Goal: Browse casually

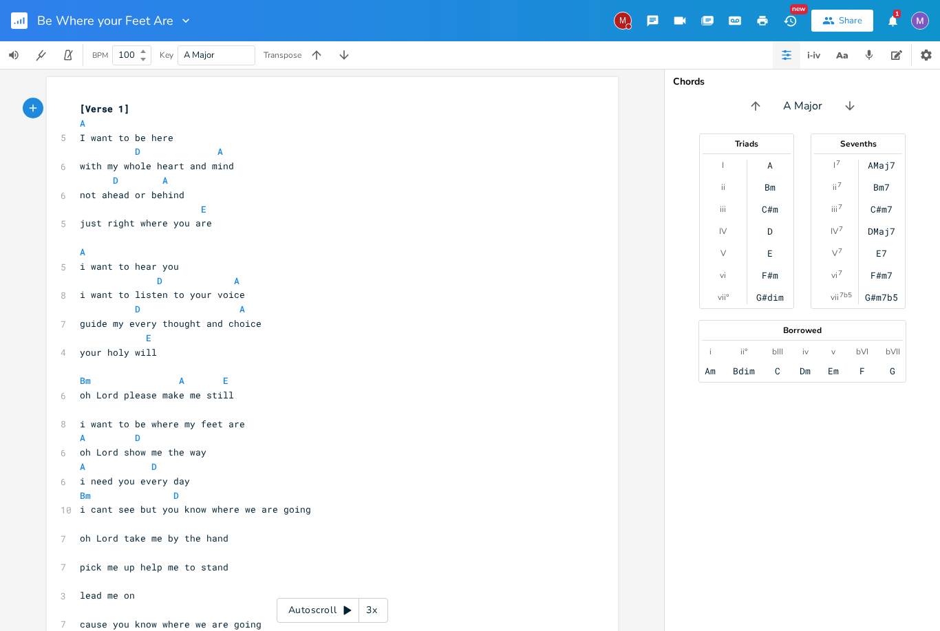
click at [317, 50] on icon "button" at bounding box center [317, 55] width 14 height 14
click at [341, 52] on icon "button" at bounding box center [344, 55] width 14 height 14
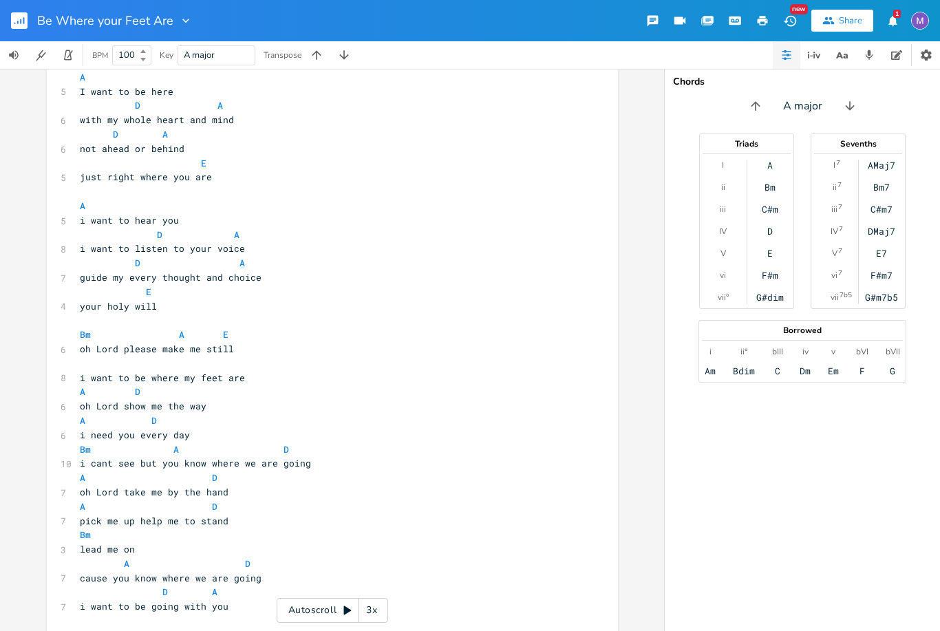
scroll to position [45, 0]
click at [847, 506] on div "Chords A major Triads I ii iii IV V vi vii° A Bm C#m D E F#m G#dim Sevenths I 7…" at bounding box center [802, 350] width 275 height 562
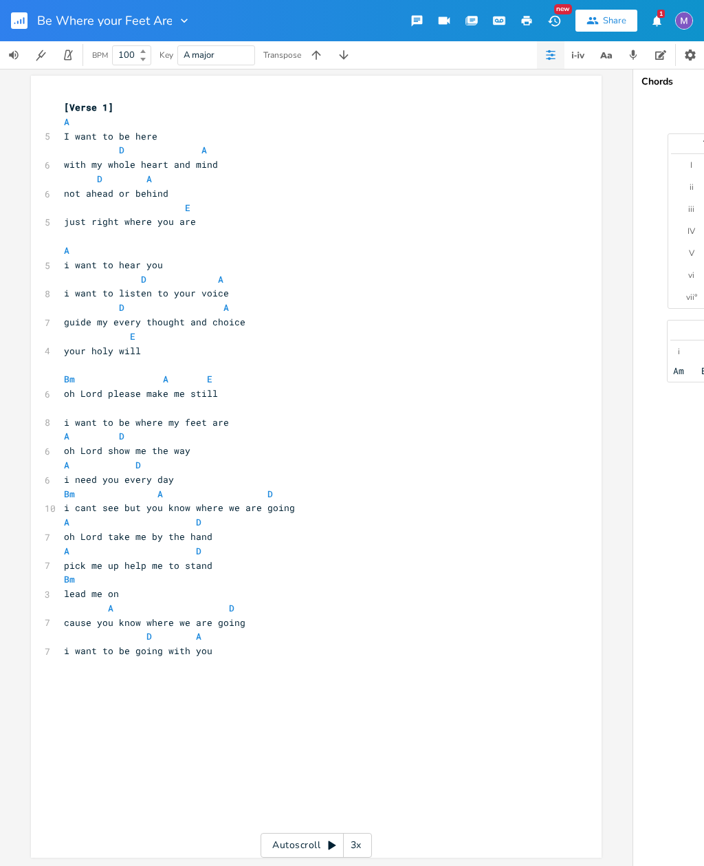
click at [24, 25] on rect "button" at bounding box center [19, 20] width 17 height 17
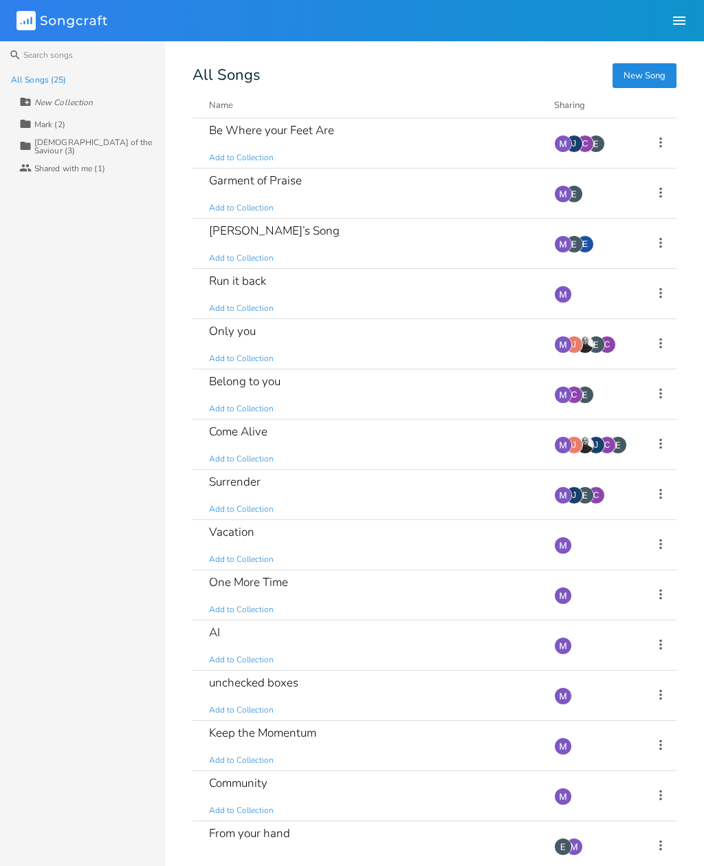
click at [237, 343] on div "Only you Add to Collection" at bounding box center [373, 344] width 329 height 50
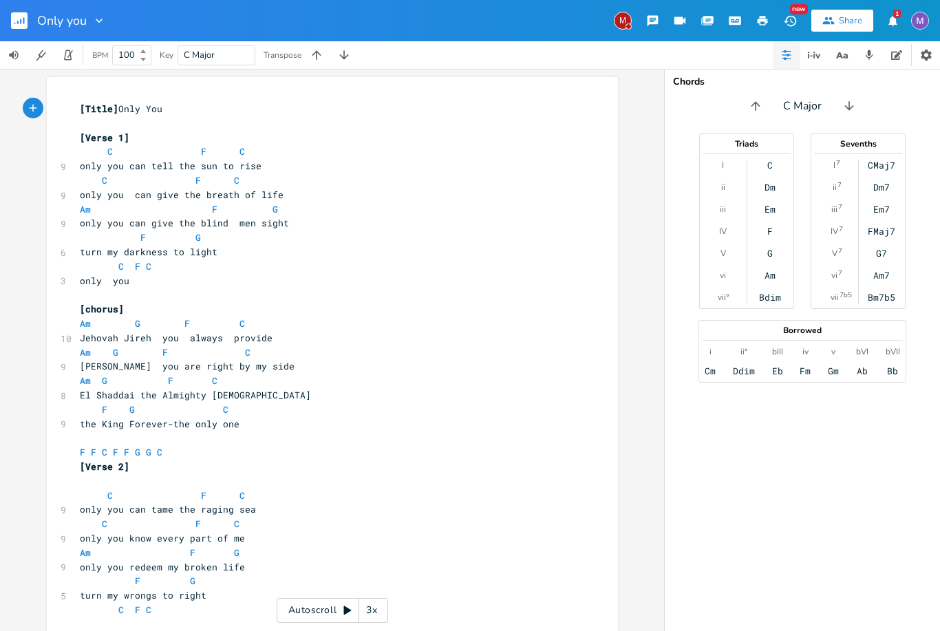
click at [918, 566] on div "Chords C Major Triads I ii iii IV V vi vii° C Dm Em F G Am Bdim Sevenths I 7 ii…" at bounding box center [802, 350] width 275 height 562
click at [907, 590] on div "Chords C Major Triads I ii iii IV V vi vii° C Dm Em F G Am Bdim Sevenths I 7 ii…" at bounding box center [802, 350] width 275 height 562
click at [906, 601] on div "Chords C Major Triads I ii iii IV V vi vii° C Dm Em F G Am Bdim Sevenths I 7 ii…" at bounding box center [802, 350] width 275 height 562
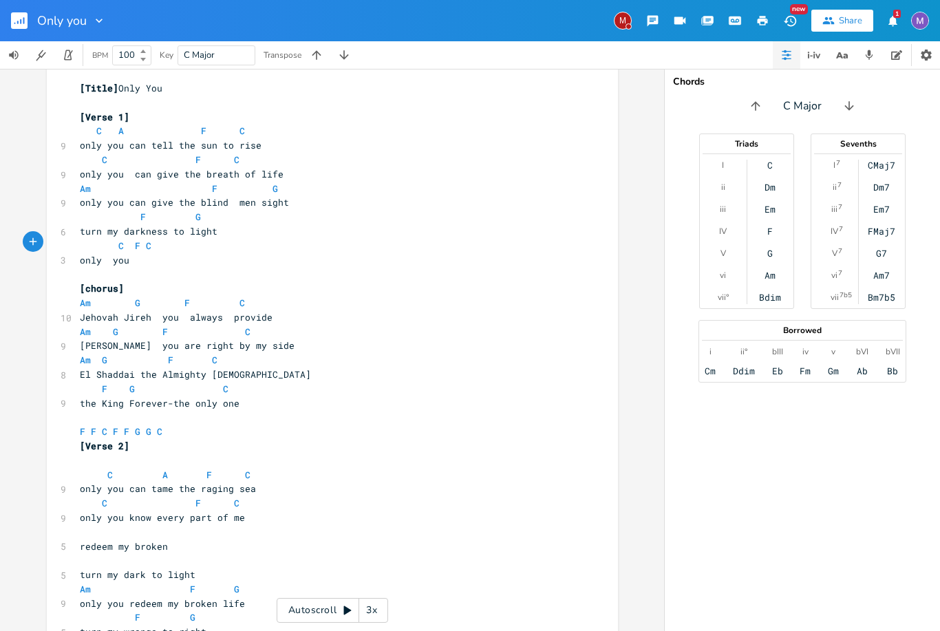
scroll to position [27, 0]
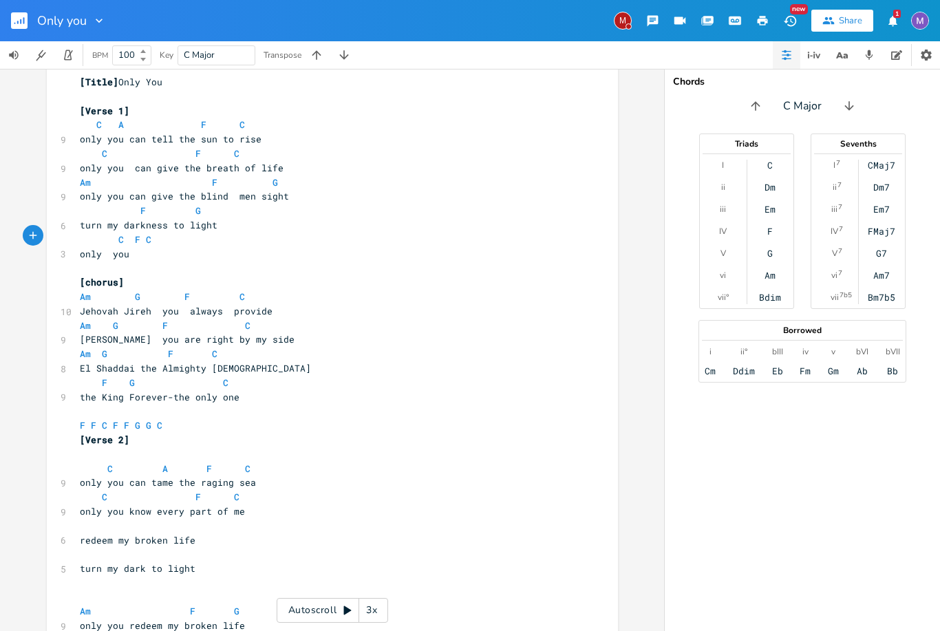
click at [939, 518] on html "Only you M New Share 1 BPM 100 Key C Major Transpose xxxxxxxxxx [Title] Only Yo…" at bounding box center [470, 315] width 940 height 631
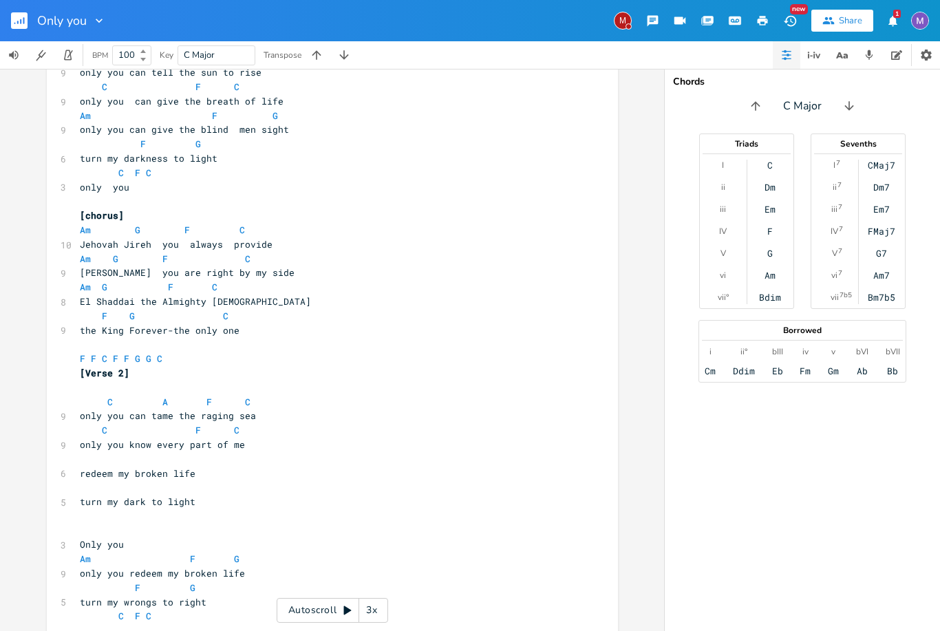
scroll to position [93, 0]
click at [909, 565] on div "Chords C Major Triads I ii iii IV V vi vii° C Dm Em F G Am Bdim Sevenths I 7 ii…" at bounding box center [802, 350] width 275 height 562
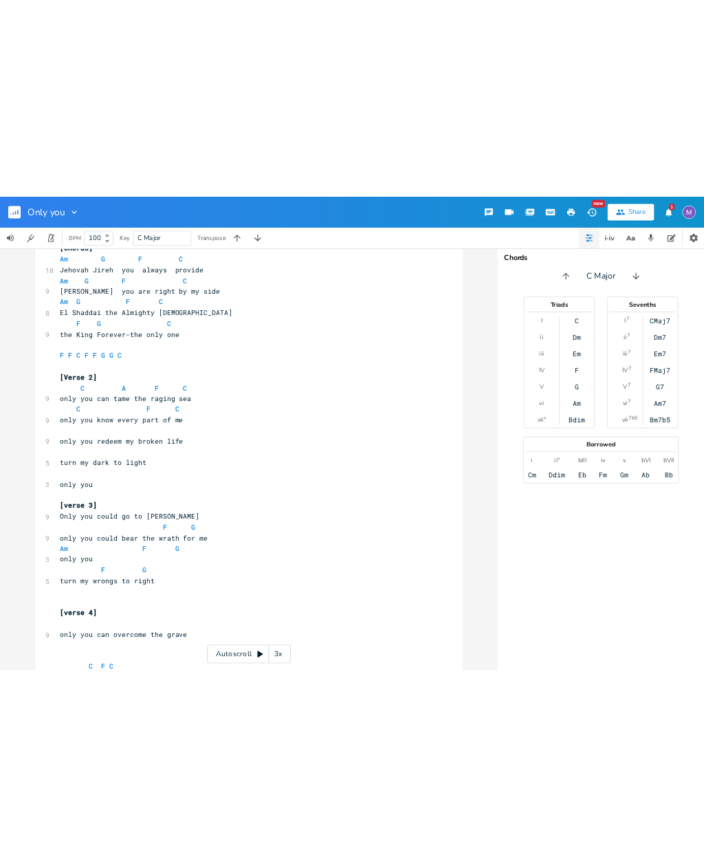
scroll to position [565, 0]
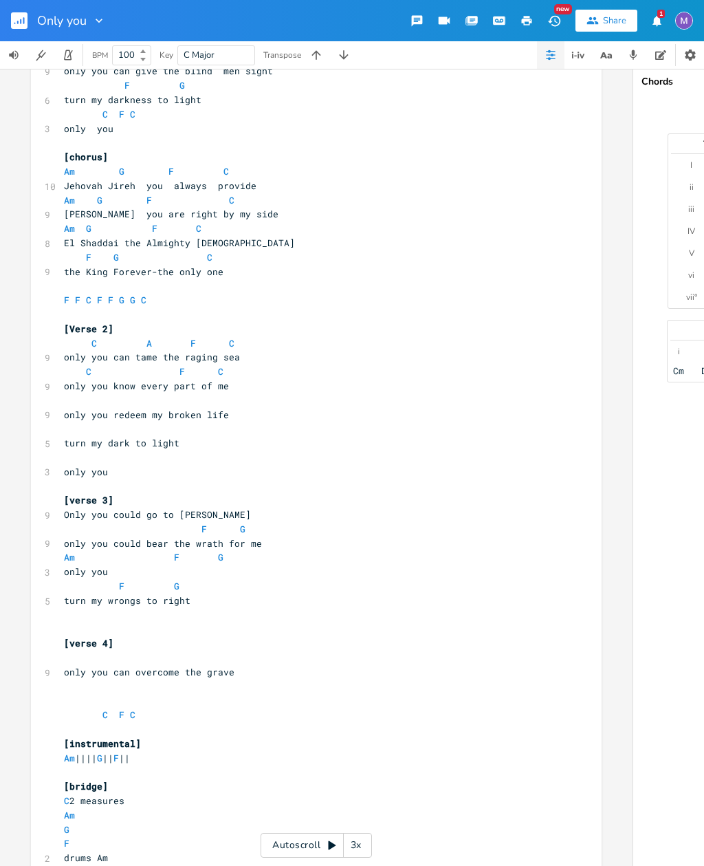
click at [27, 19] on rect "button" at bounding box center [19, 20] width 17 height 17
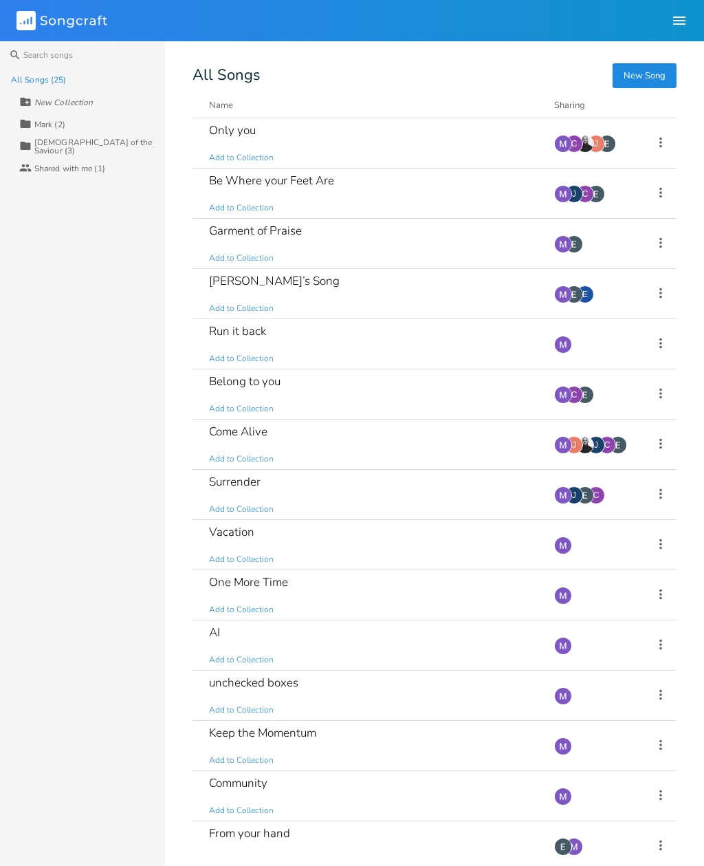
click at [287, 237] on div "Garment of Praise" at bounding box center [255, 231] width 93 height 12
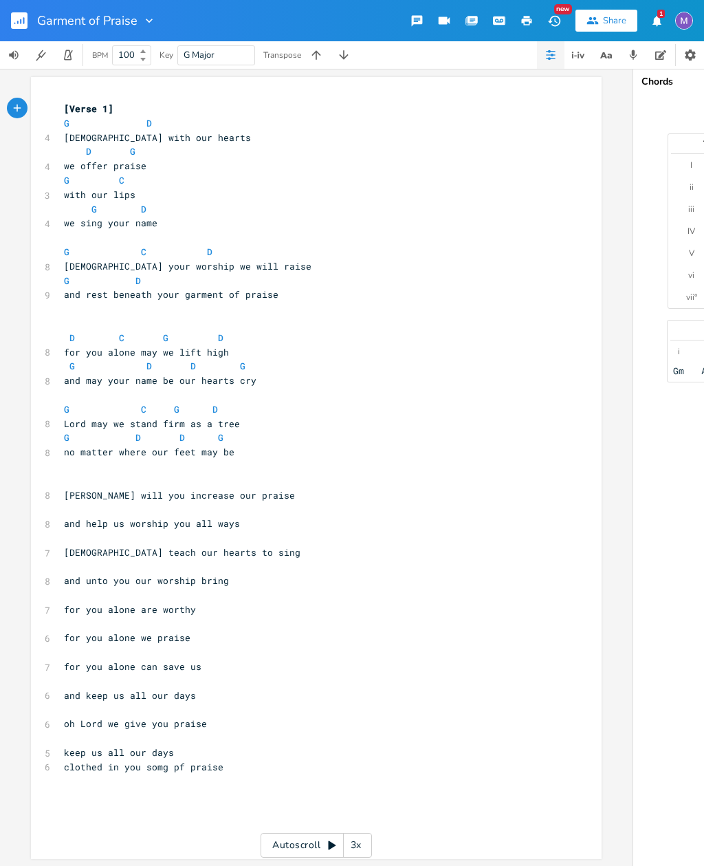
scroll to position [0, 1]
click at [155, 16] on icon "button" at bounding box center [149, 21] width 14 height 14
click at [23, 13] on rect "button" at bounding box center [19, 20] width 17 height 17
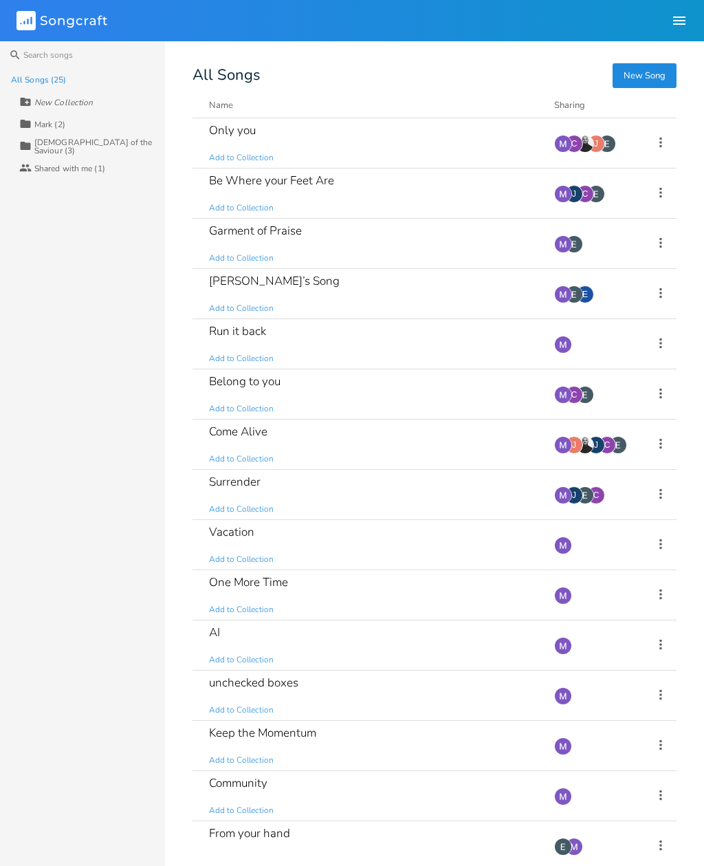
click at [277, 384] on div "Belong to you" at bounding box center [245, 382] width 72 height 12
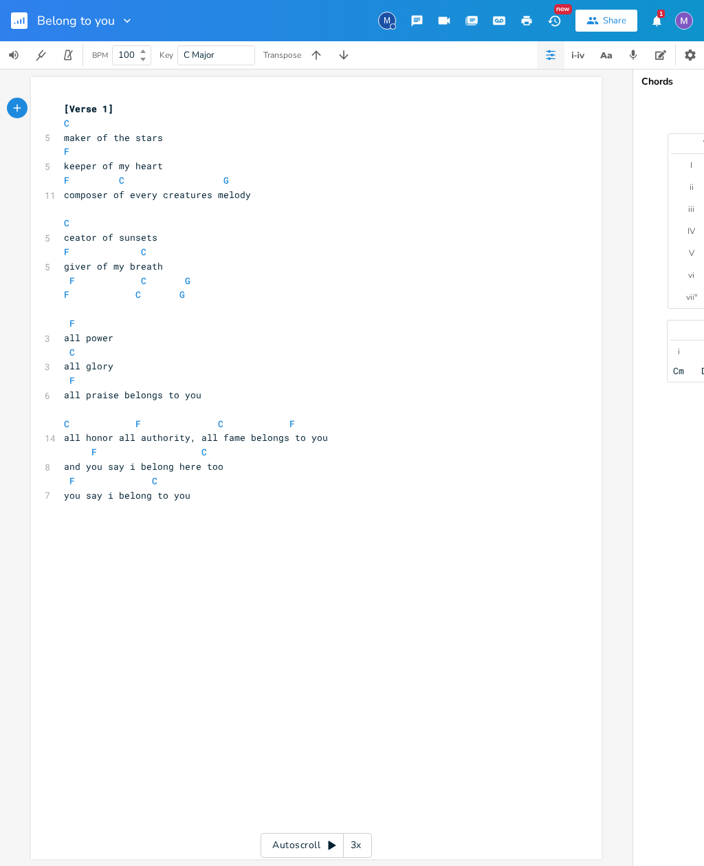
click at [682, 34] on button "button" at bounding box center [685, 21] width 18 height 32
click at [123, 19] on icon "button" at bounding box center [127, 21] width 14 height 14
click at [17, 25] on rect "button" at bounding box center [19, 20] width 17 height 17
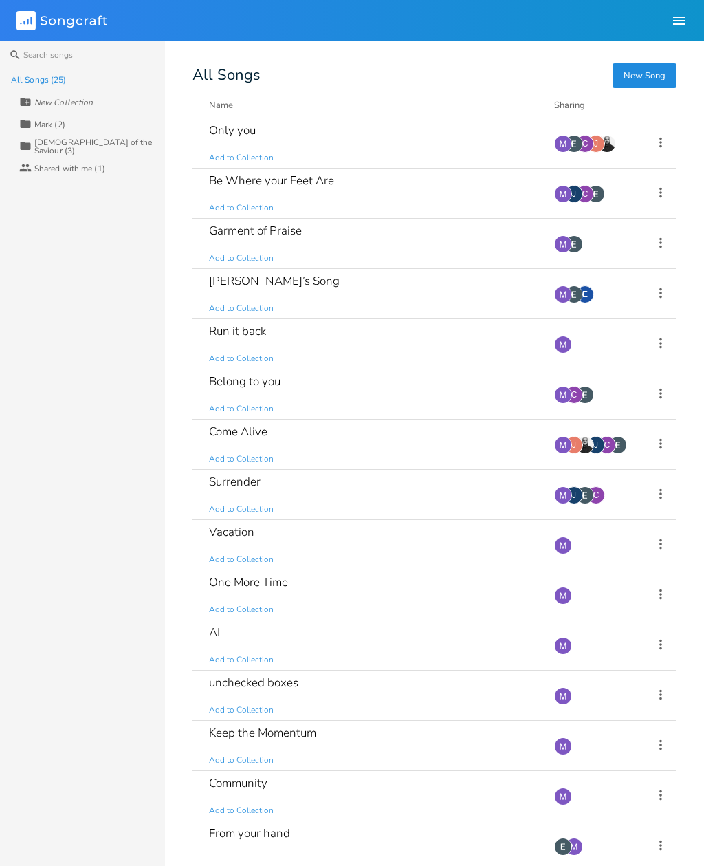
click at [237, 432] on div "Come Alive" at bounding box center [238, 432] width 58 height 12
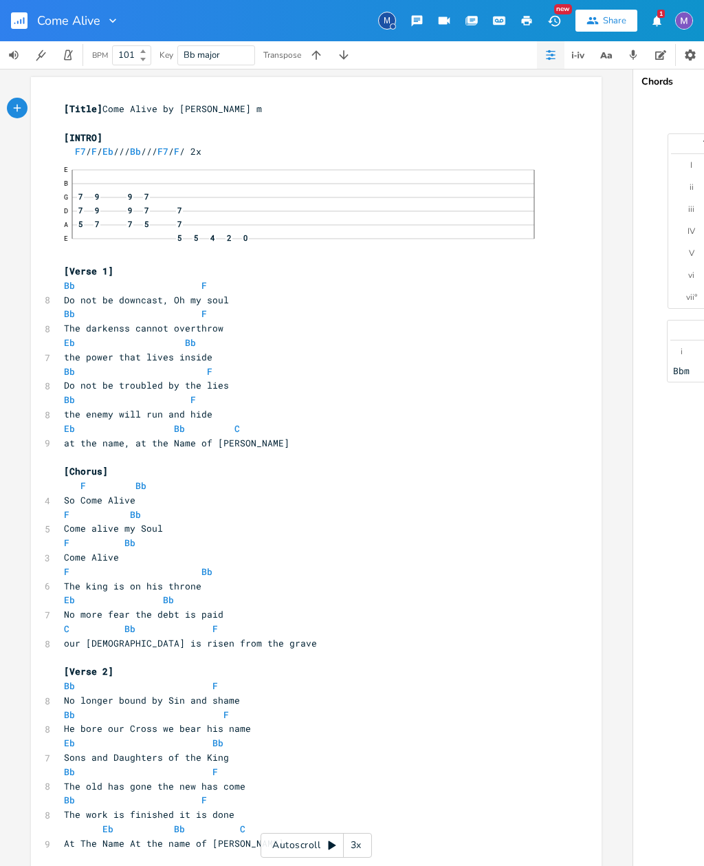
click at [342, 50] on icon "button" at bounding box center [344, 55] width 14 height 14
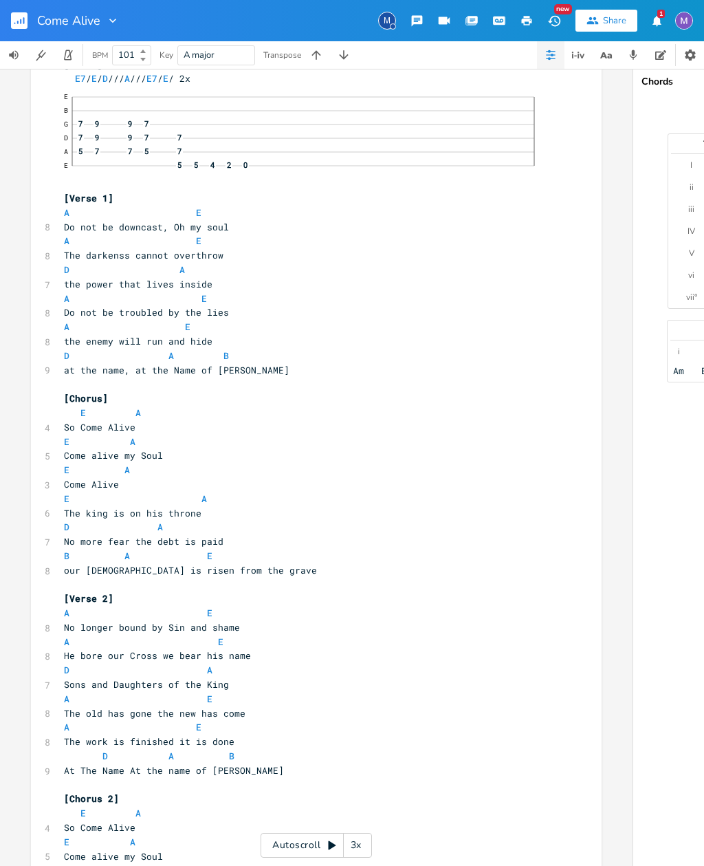
scroll to position [59, 0]
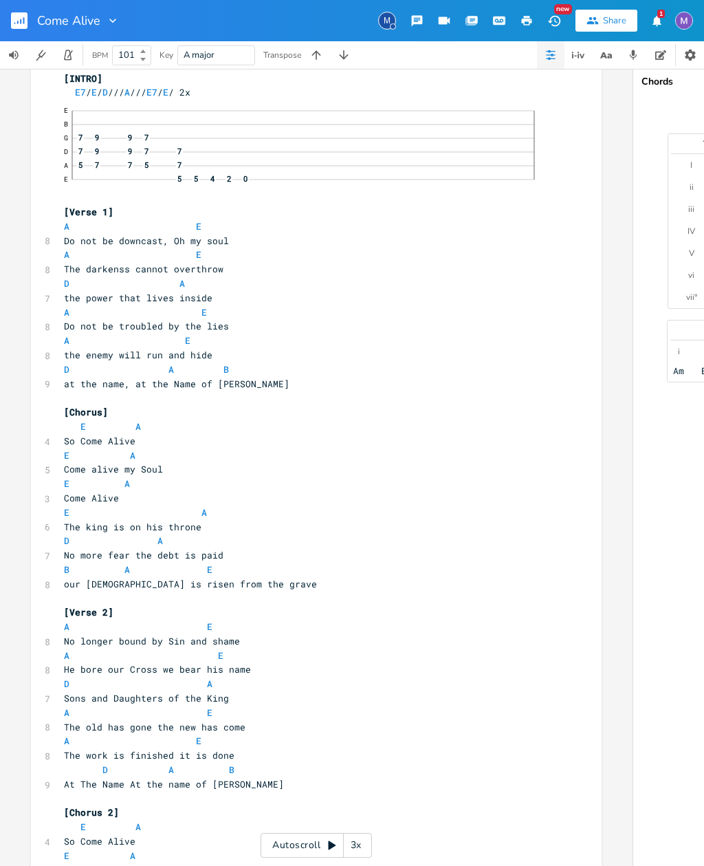
click at [312, 54] on icon "button" at bounding box center [317, 55] width 14 height 14
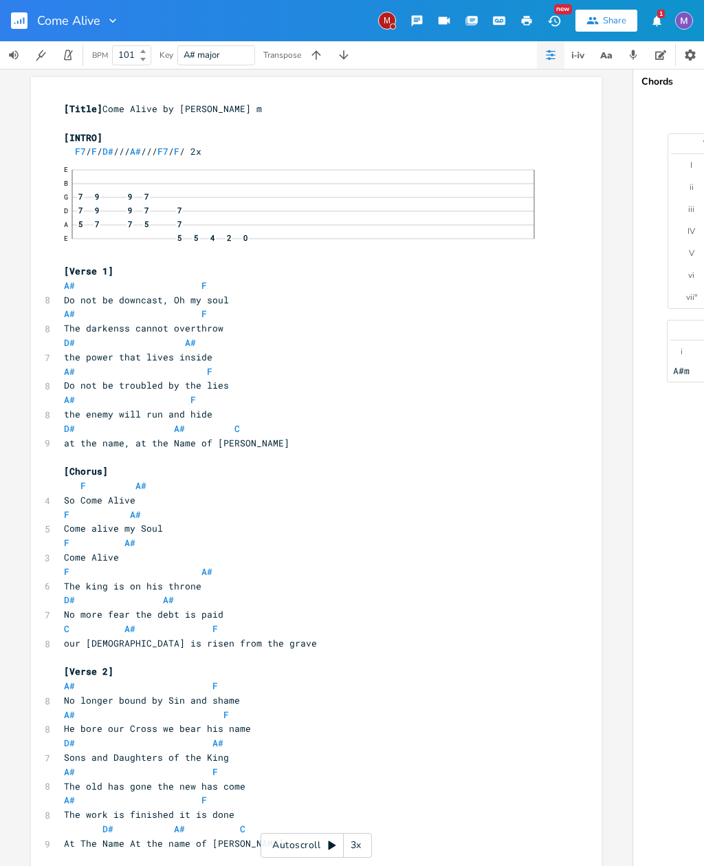
scroll to position [0, 0]
click at [343, 50] on icon "button" at bounding box center [344, 55] width 14 height 14
click at [314, 47] on button "button" at bounding box center [317, 55] width 28 height 28
click at [310, 50] on icon "button" at bounding box center [317, 55] width 14 height 14
click at [343, 57] on icon "button" at bounding box center [343, 54] width 9 height 9
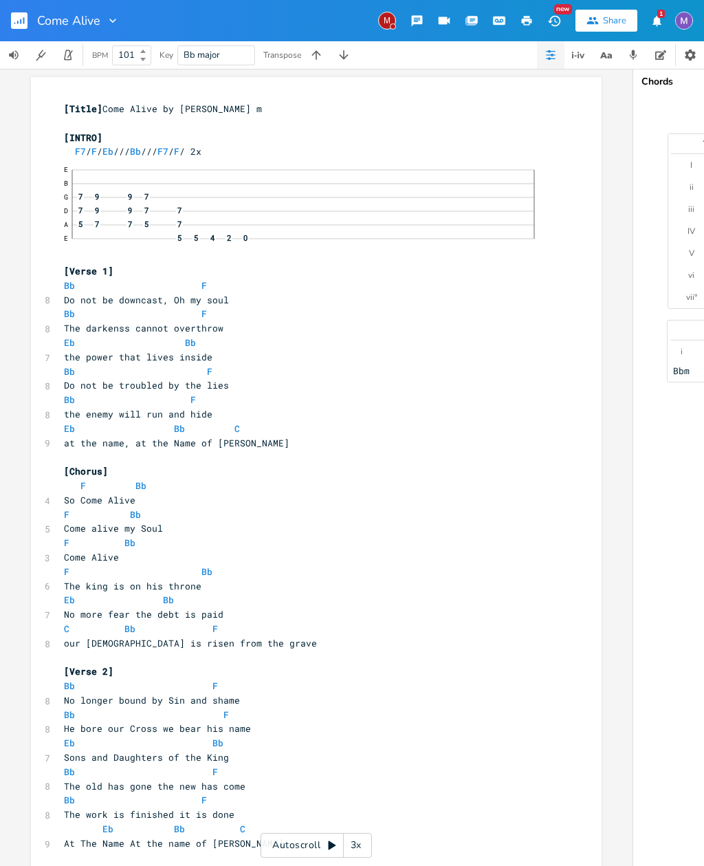
click at [347, 54] on icon "button" at bounding box center [344, 55] width 14 height 14
click at [352, 55] on button "button" at bounding box center [344, 55] width 28 height 28
click at [350, 55] on icon "button" at bounding box center [344, 55] width 14 height 14
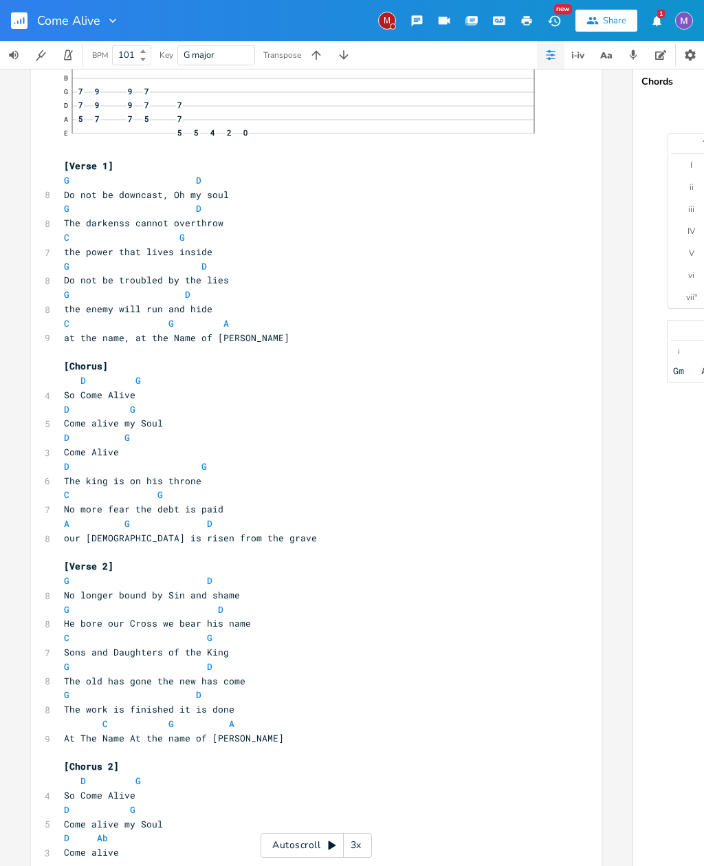
scroll to position [95, 0]
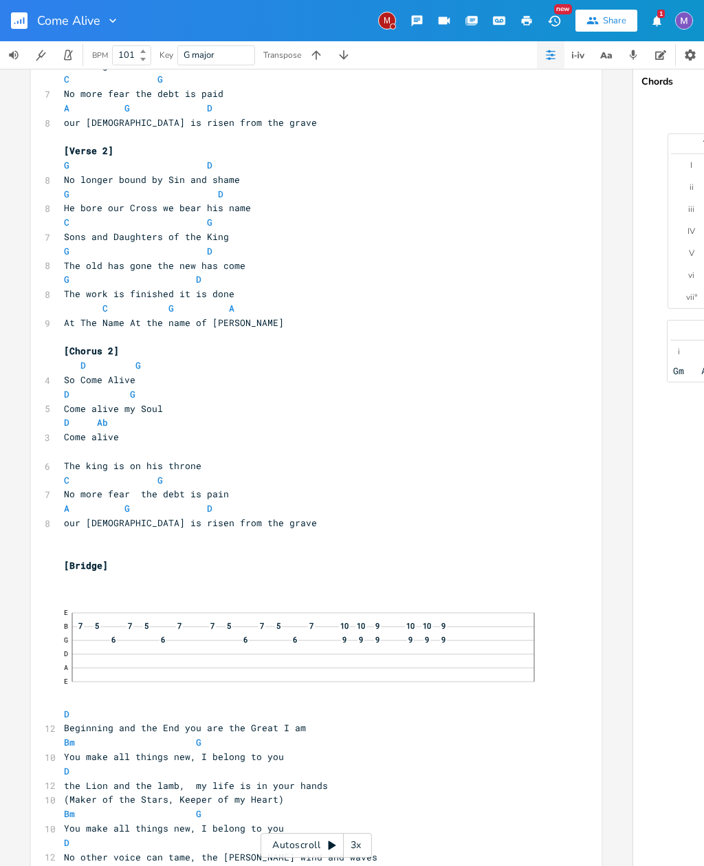
click at [676, 21] on img "button" at bounding box center [685, 21] width 18 height 18
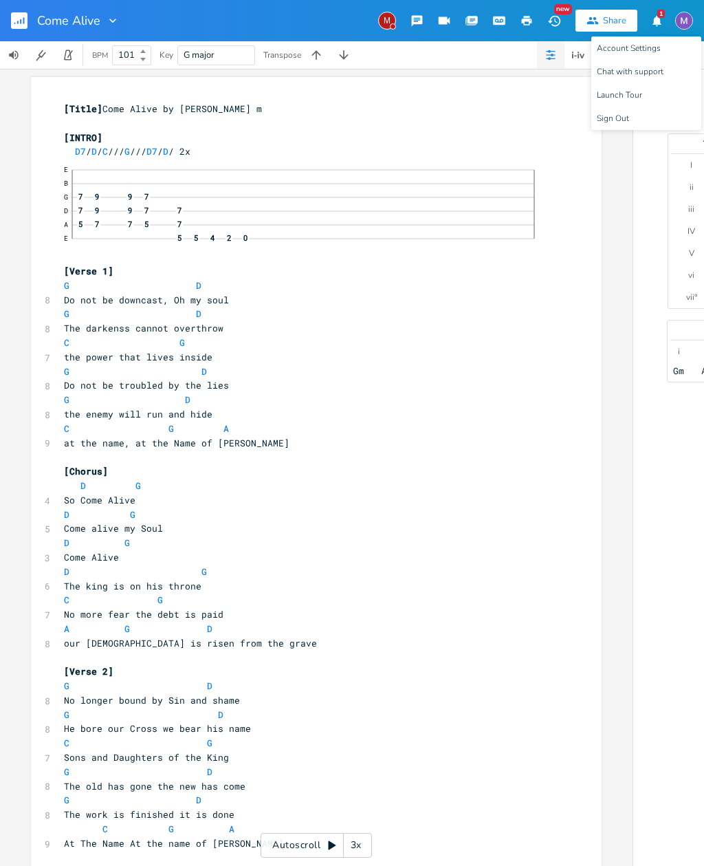
scroll to position [-1, 0]
click at [311, 54] on icon "button" at bounding box center [317, 55] width 14 height 14
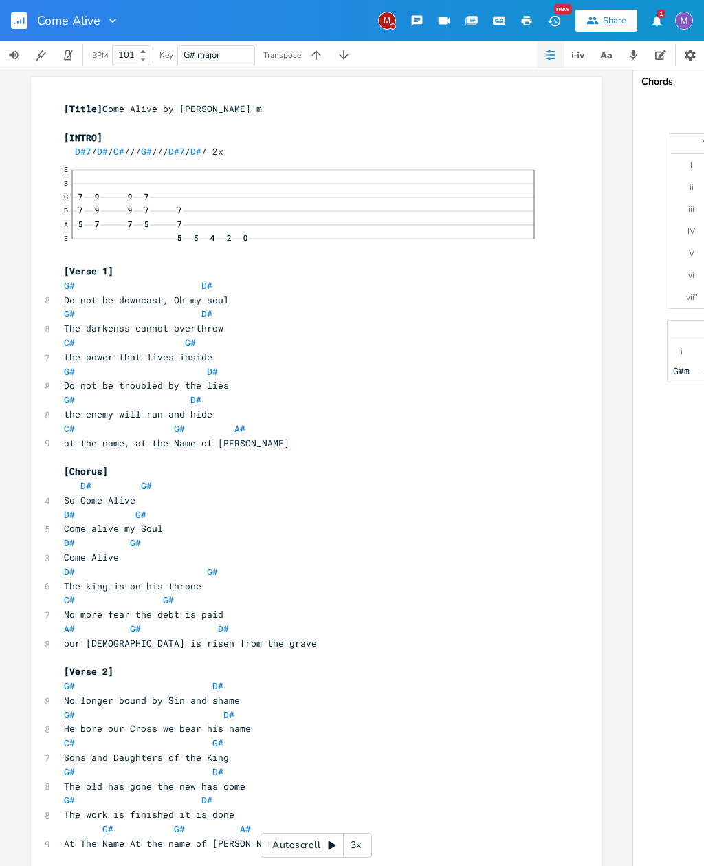
click at [308, 52] on button "button" at bounding box center [317, 55] width 28 height 28
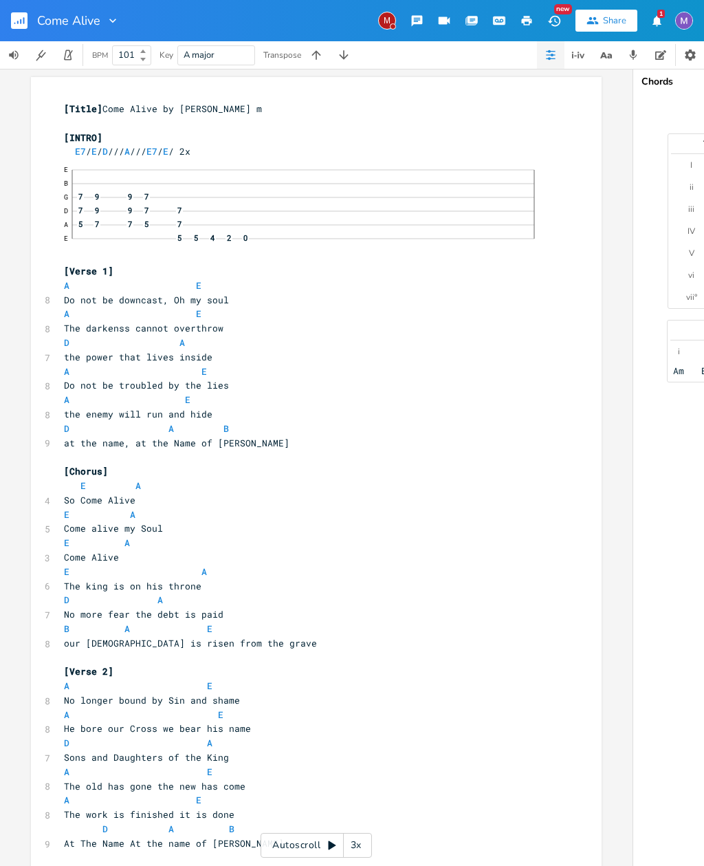
click at [305, 47] on button "button" at bounding box center [317, 55] width 28 height 28
click at [306, 47] on button "button" at bounding box center [317, 55] width 28 height 28
click at [310, 47] on button "button" at bounding box center [317, 55] width 28 height 28
click at [312, 50] on icon "button" at bounding box center [317, 55] width 14 height 14
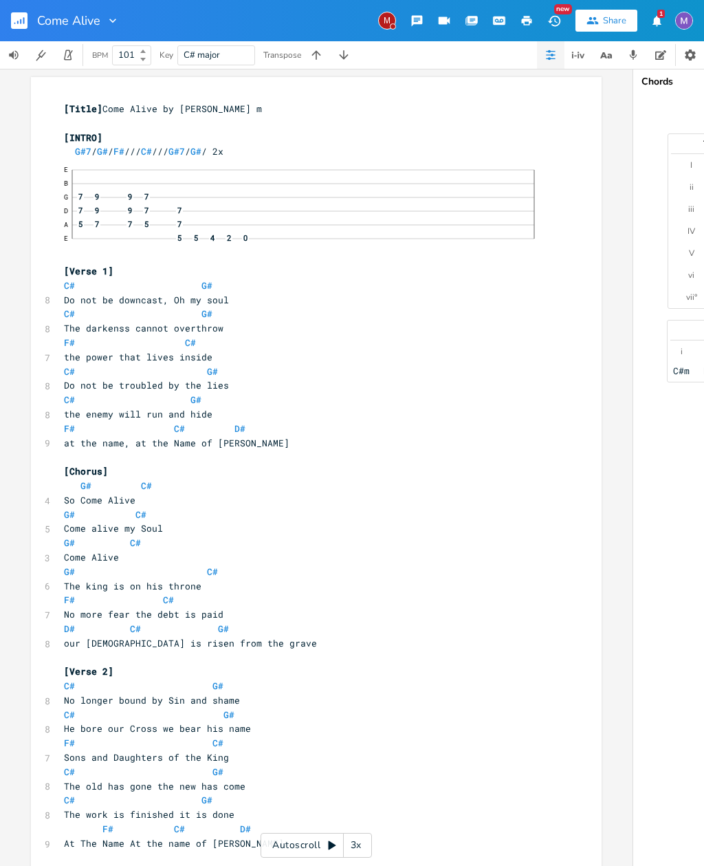
click at [306, 47] on button "button" at bounding box center [317, 55] width 28 height 28
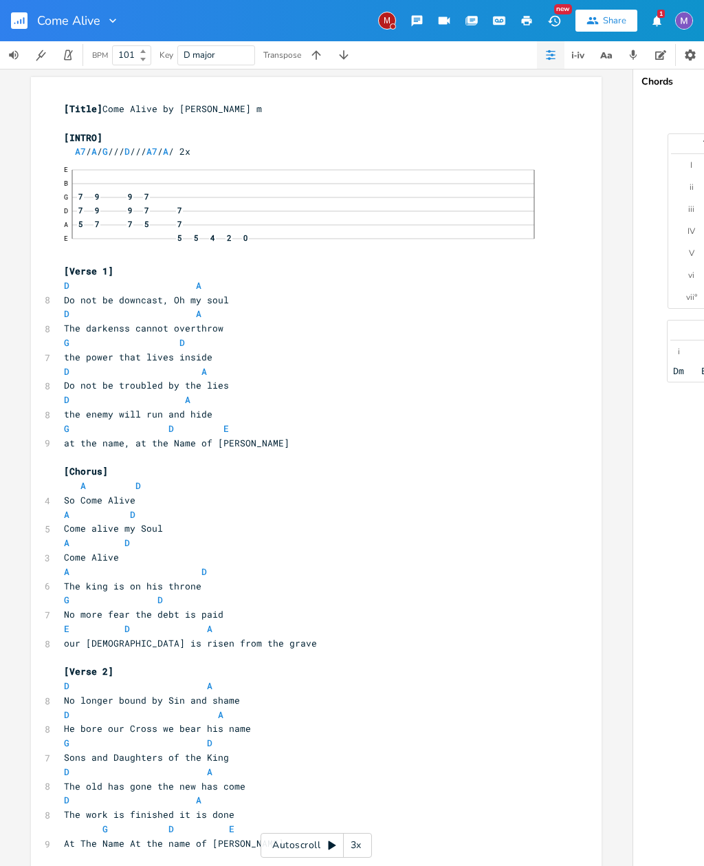
click at [310, 47] on button "button" at bounding box center [317, 55] width 28 height 28
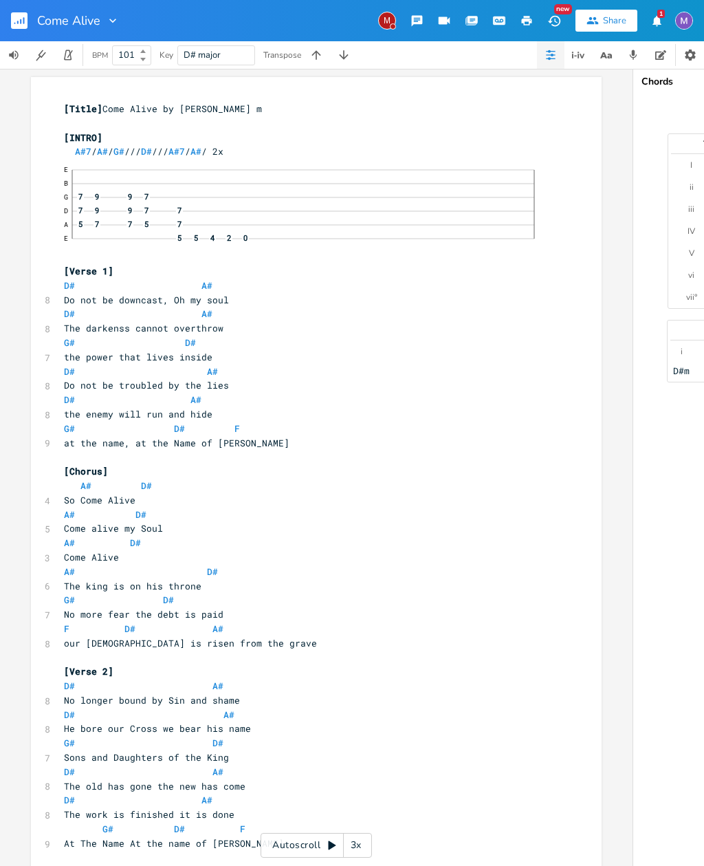
click at [305, 46] on button "button" at bounding box center [317, 55] width 28 height 28
click at [307, 44] on button "button" at bounding box center [317, 55] width 28 height 28
click at [348, 55] on icon "button" at bounding box center [343, 54] width 9 height 9
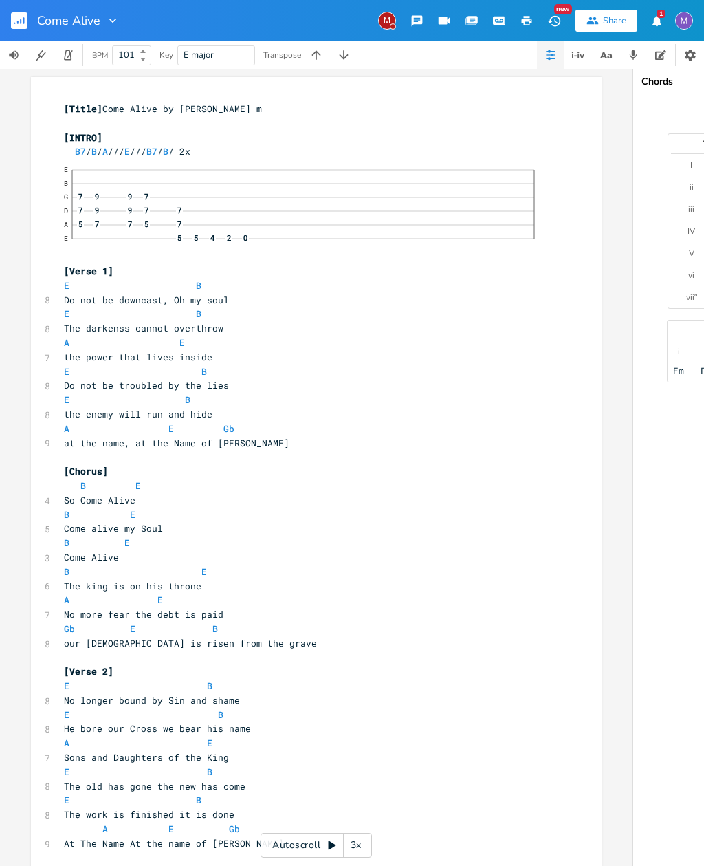
click at [354, 50] on button "button" at bounding box center [344, 55] width 28 height 28
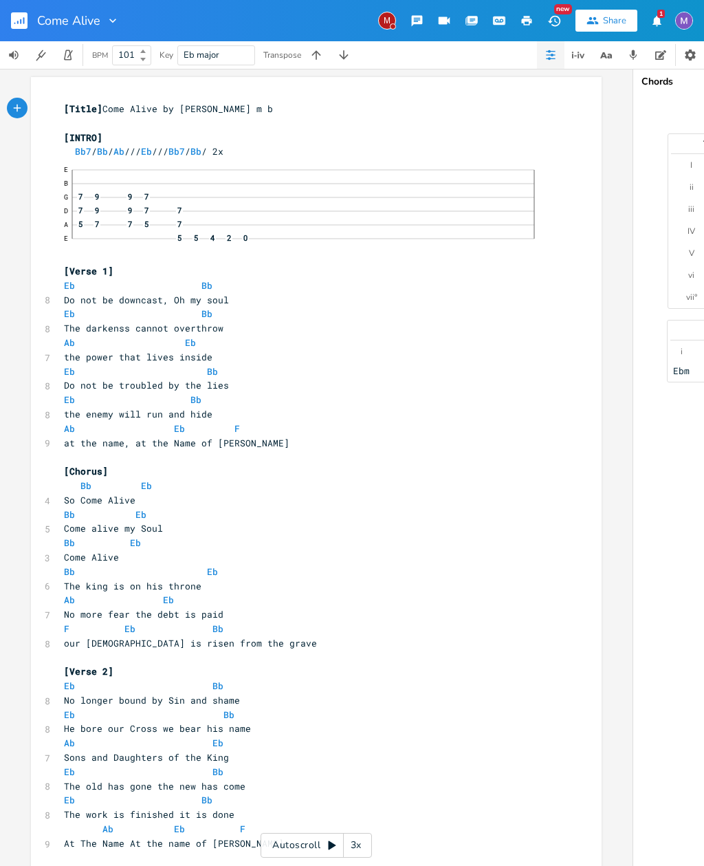
click at [354, 49] on button "button" at bounding box center [344, 55] width 28 height 28
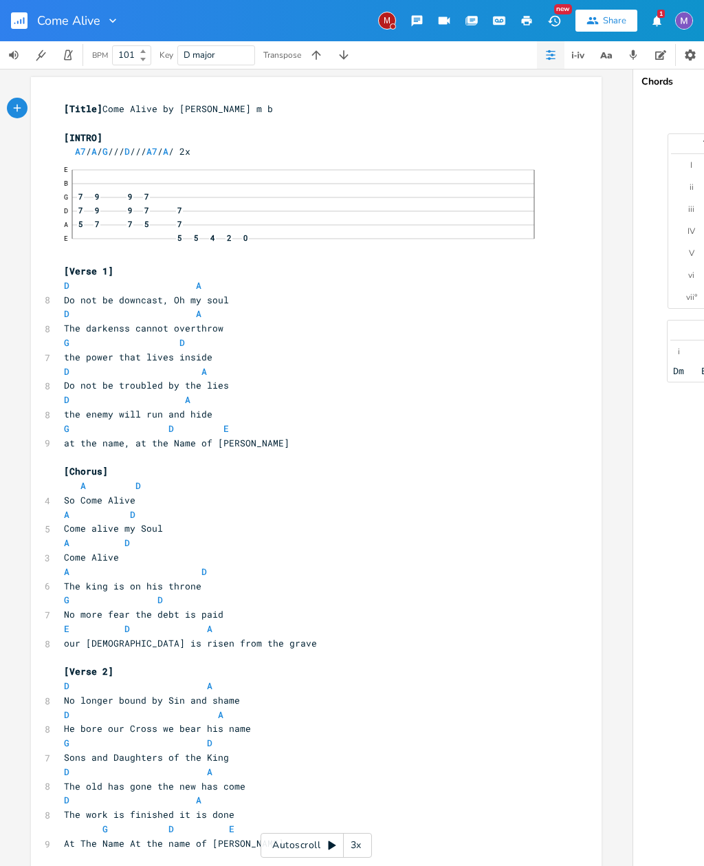
click at [332, 47] on button "button" at bounding box center [344, 55] width 28 height 28
click at [330, 45] on button "button" at bounding box center [344, 55] width 28 height 28
click at [329, 44] on button "button" at bounding box center [317, 55] width 28 height 28
click at [317, 47] on button "button" at bounding box center [317, 55] width 28 height 28
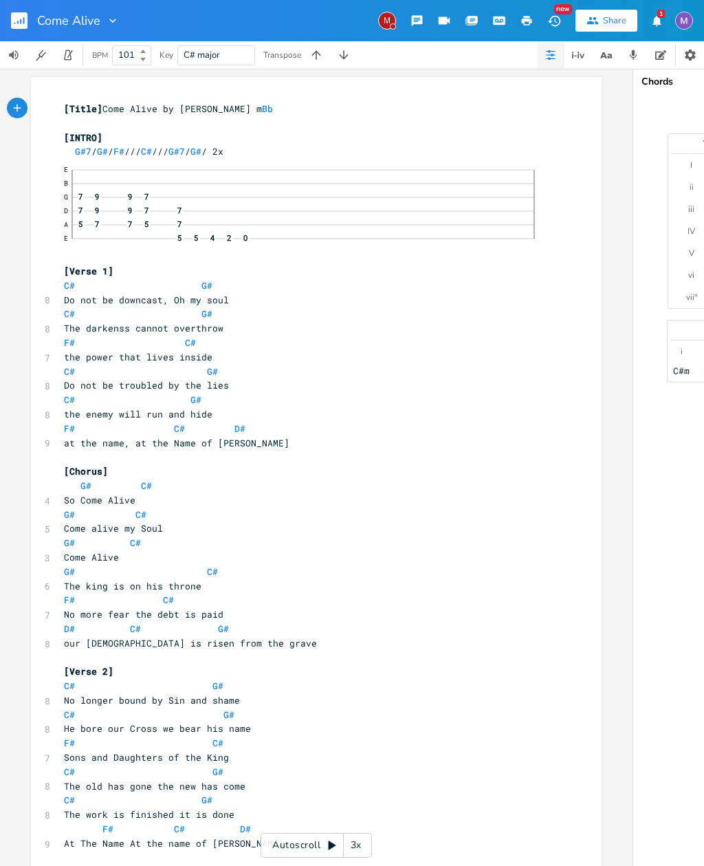
click at [325, 49] on button "button" at bounding box center [317, 55] width 28 height 28
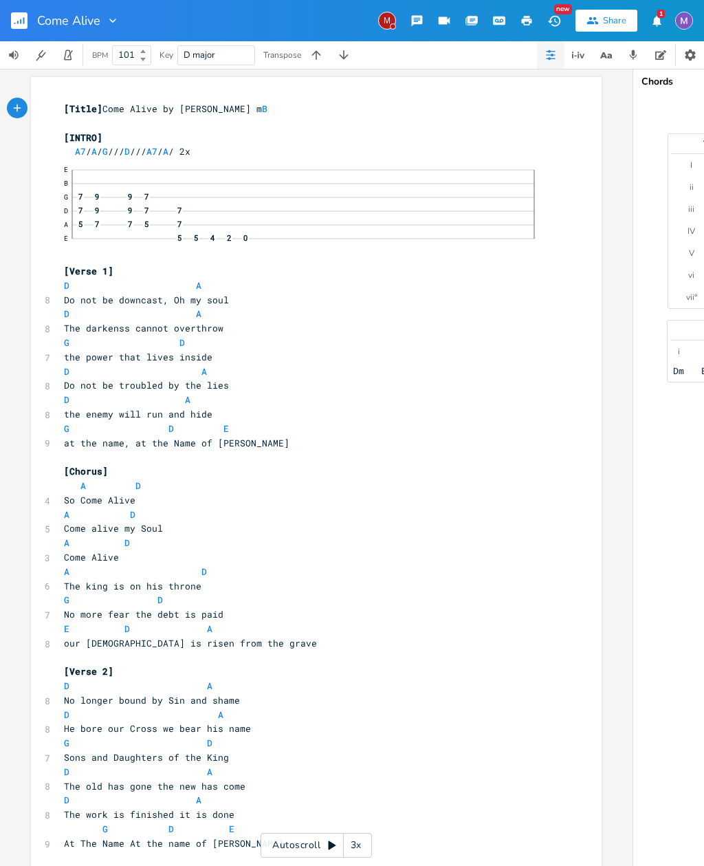
click at [327, 46] on button "button" at bounding box center [317, 55] width 28 height 28
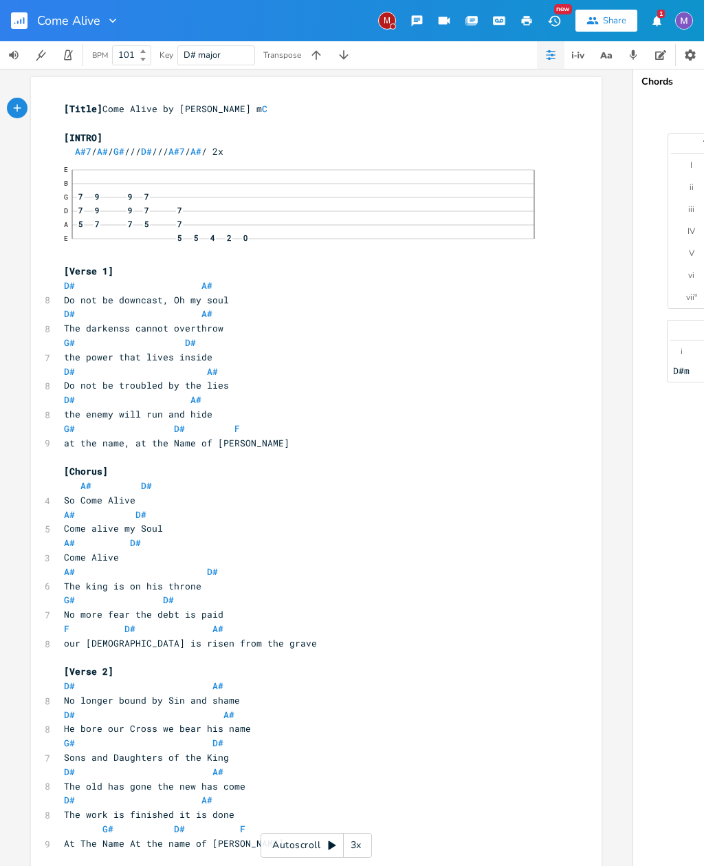
click at [326, 43] on button "button" at bounding box center [317, 55] width 28 height 28
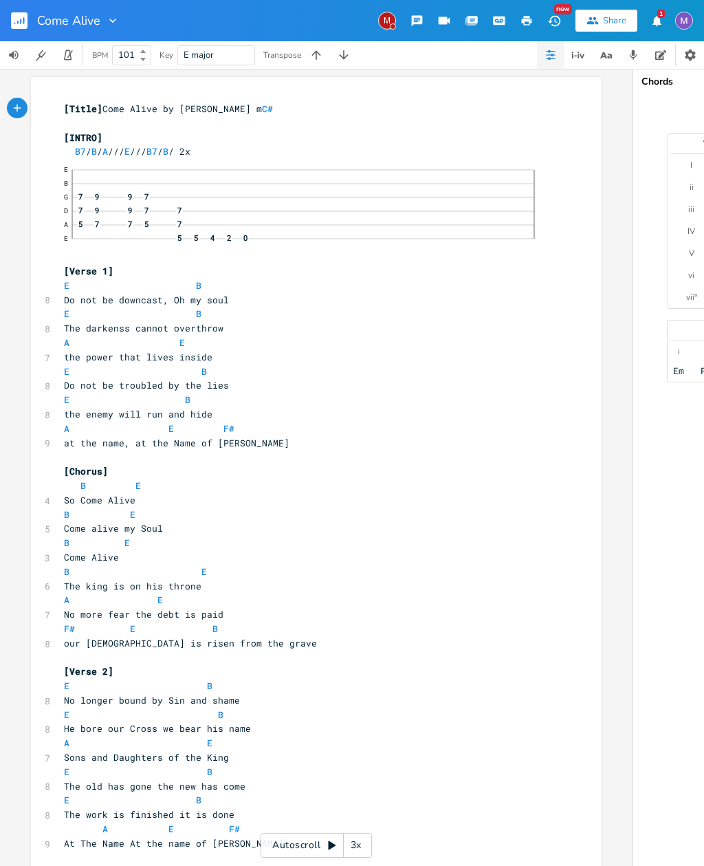
click at [329, 43] on button "button" at bounding box center [317, 55] width 28 height 28
click at [319, 43] on button "button" at bounding box center [317, 55] width 28 height 28
click at [317, 36] on div "Come Alive M New Share 1" at bounding box center [352, 20] width 704 height 41
click at [321, 51] on icon "button" at bounding box center [317, 55] width 14 height 14
click at [322, 43] on button "button" at bounding box center [317, 55] width 28 height 28
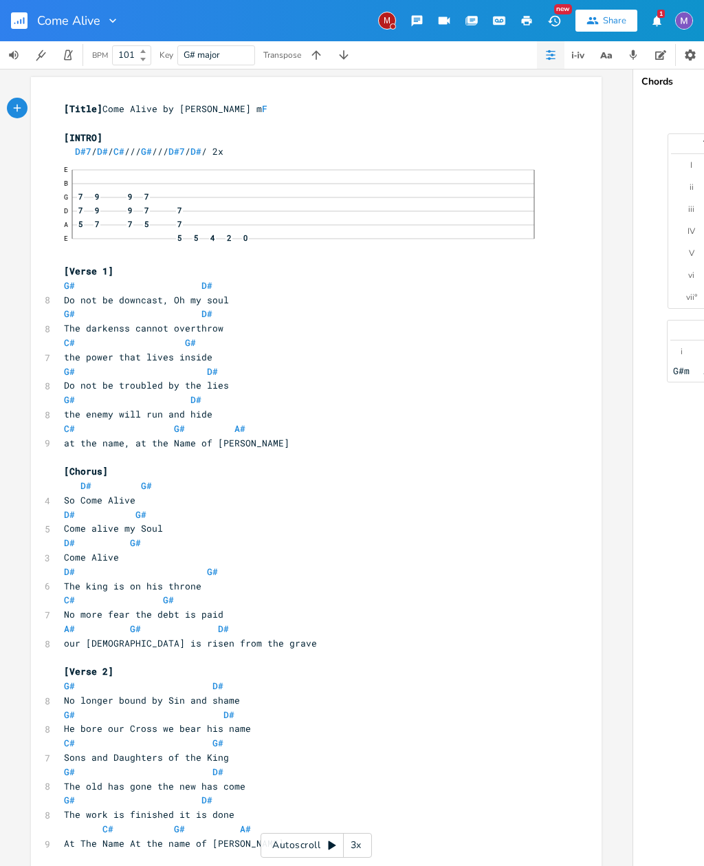
click at [322, 41] on button "button" at bounding box center [317, 55] width 28 height 28
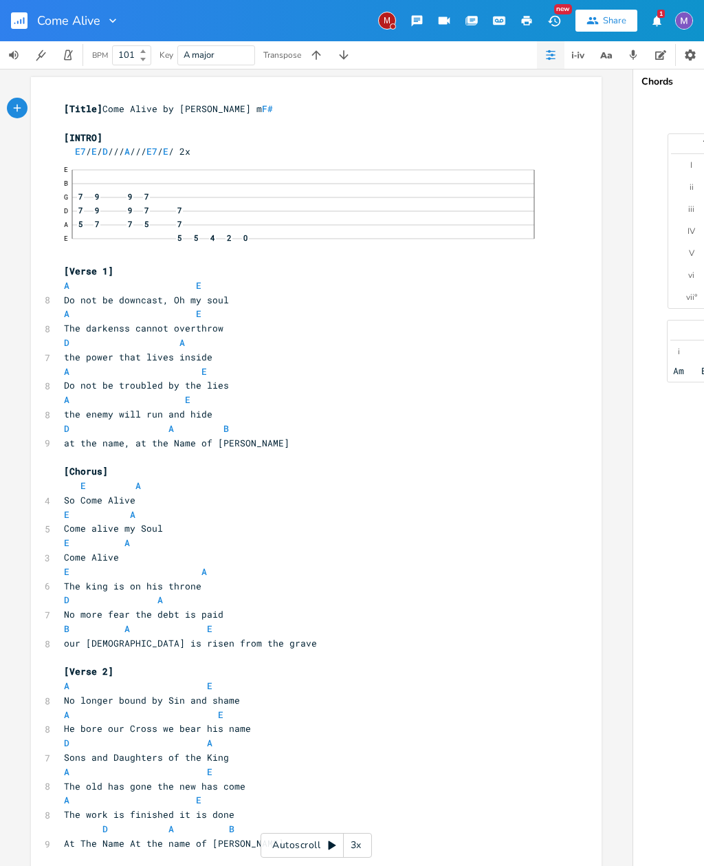
click at [319, 39] on div "Come Alive M New Share 1" at bounding box center [352, 20] width 704 height 41
click at [323, 50] on icon "button" at bounding box center [317, 55] width 14 height 14
click at [329, 47] on button "button" at bounding box center [317, 55] width 28 height 28
click at [356, 47] on button "button" at bounding box center [344, 55] width 28 height 28
